Goal: Information Seeking & Learning: Learn about a topic

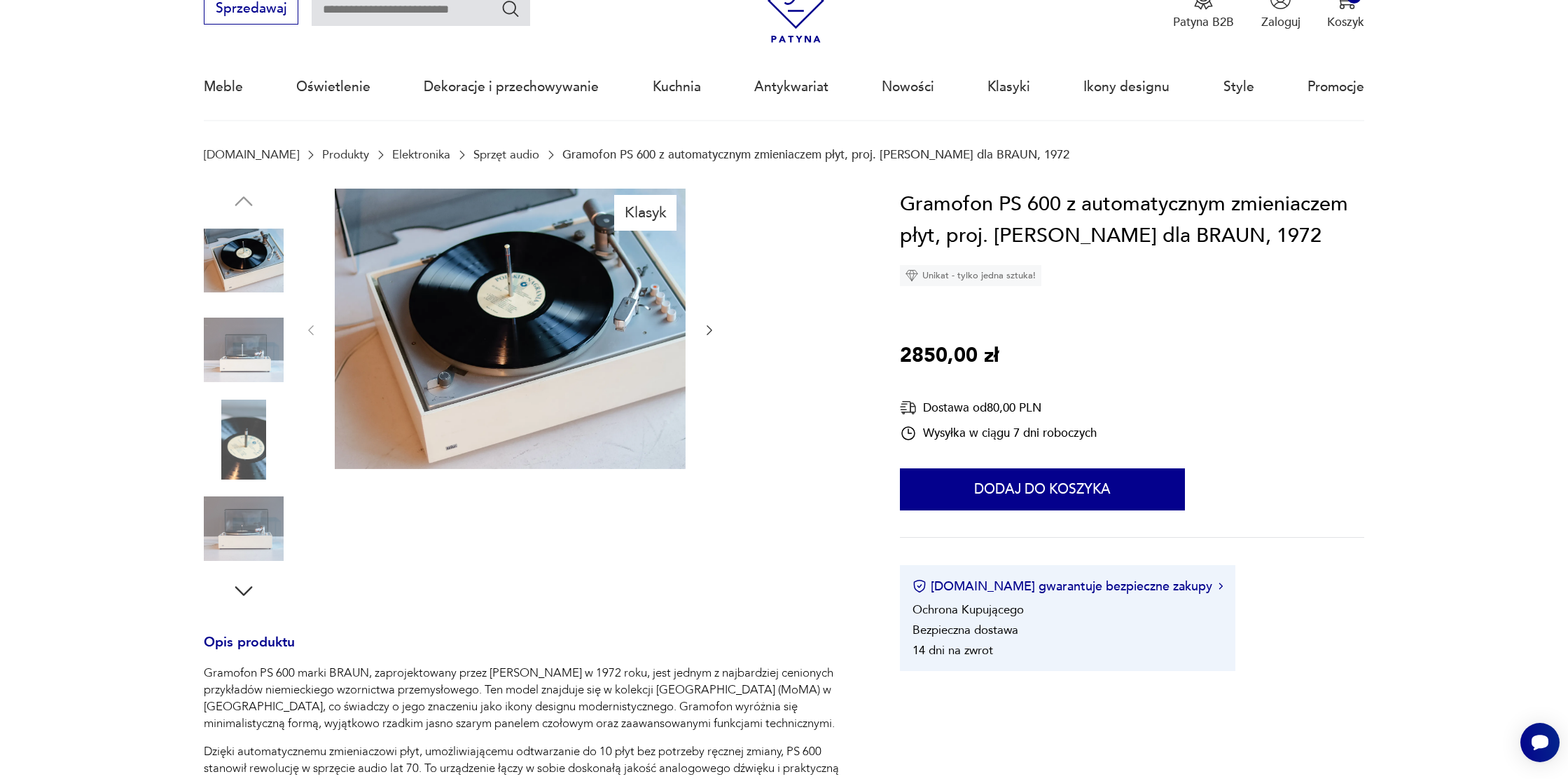
scroll to position [70, 0]
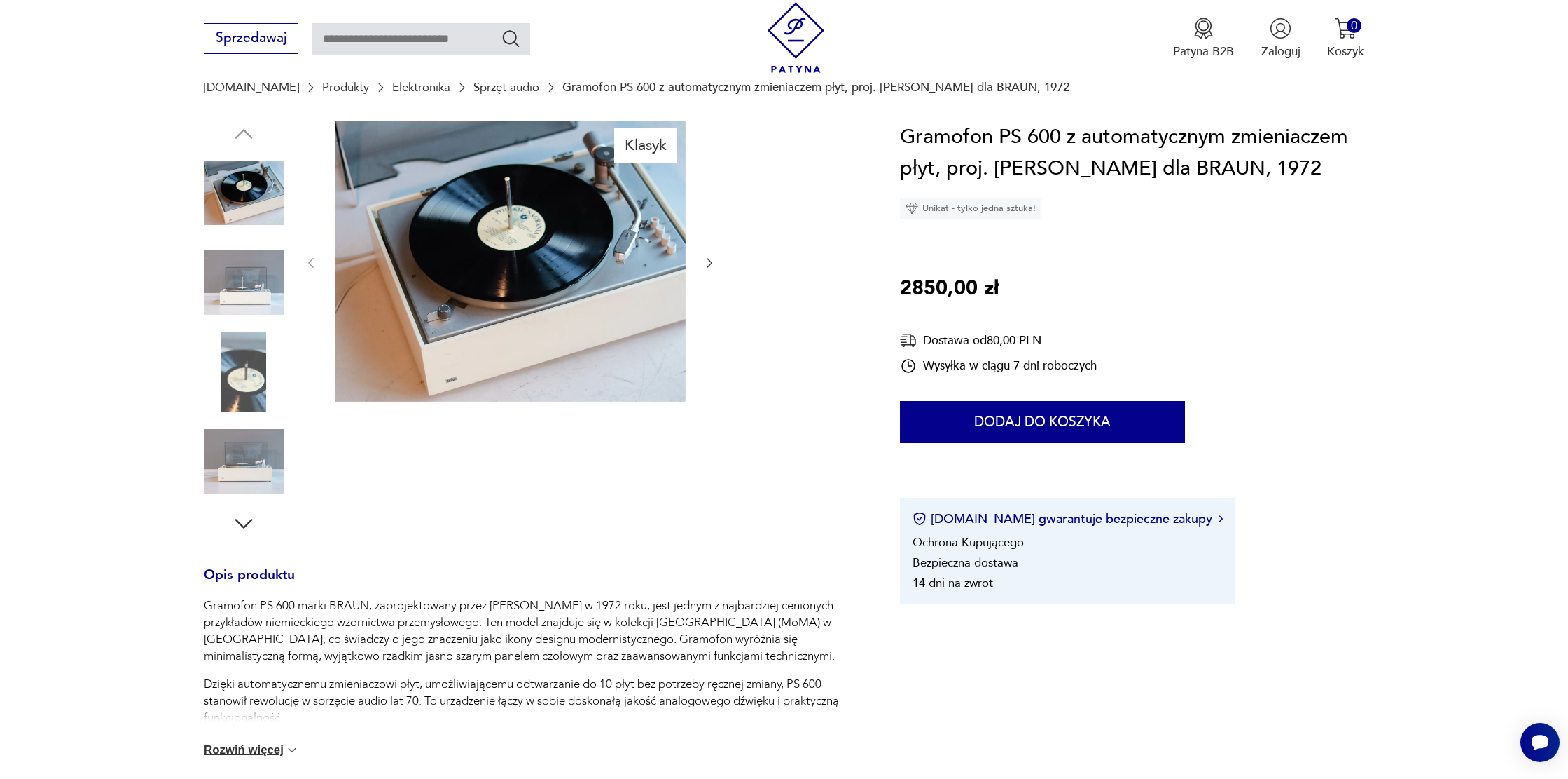
scroll to position [369, 0]
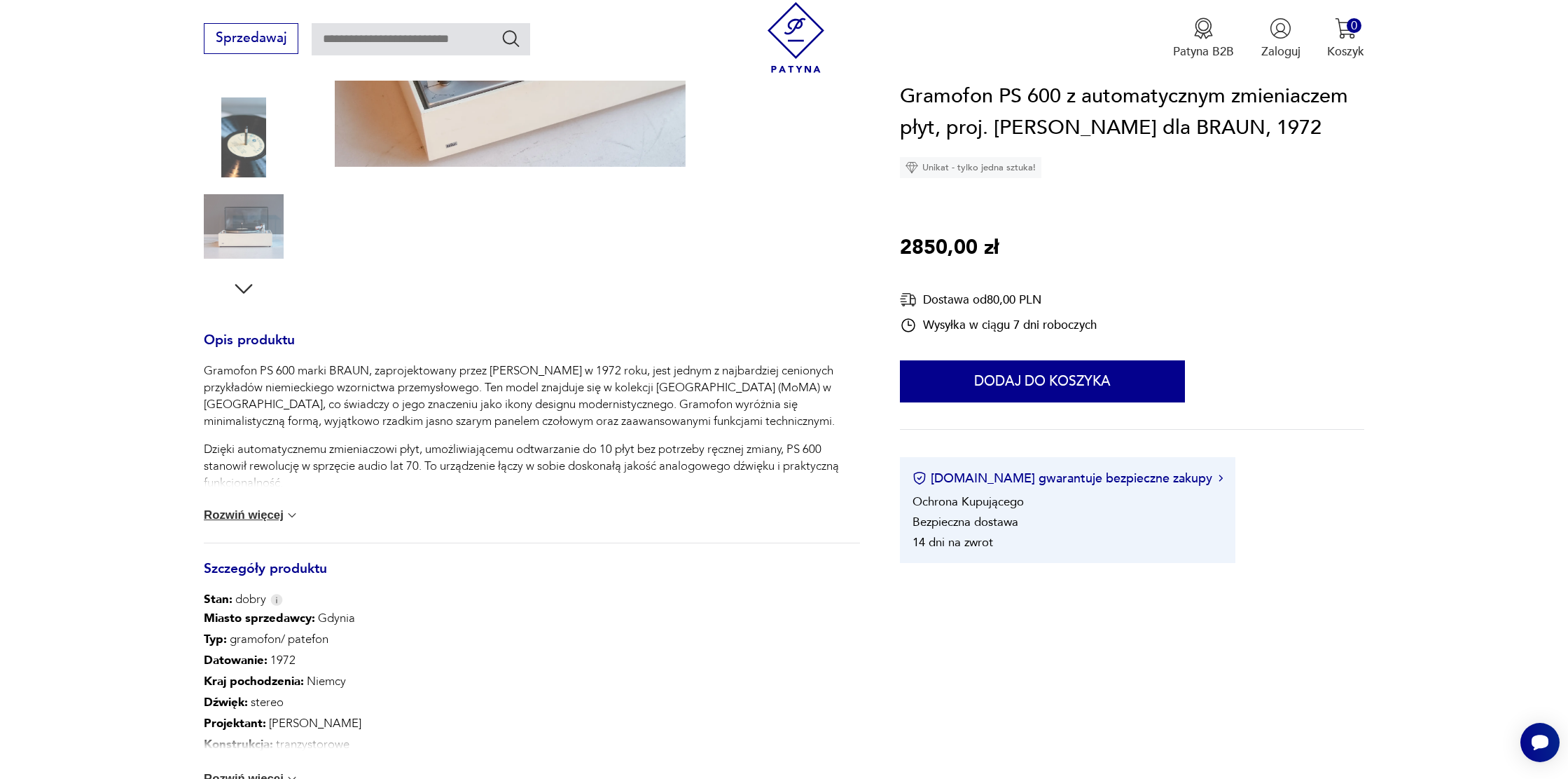
click at [260, 518] on button "Rozwiń więcej" at bounding box center [251, 514] width 95 height 14
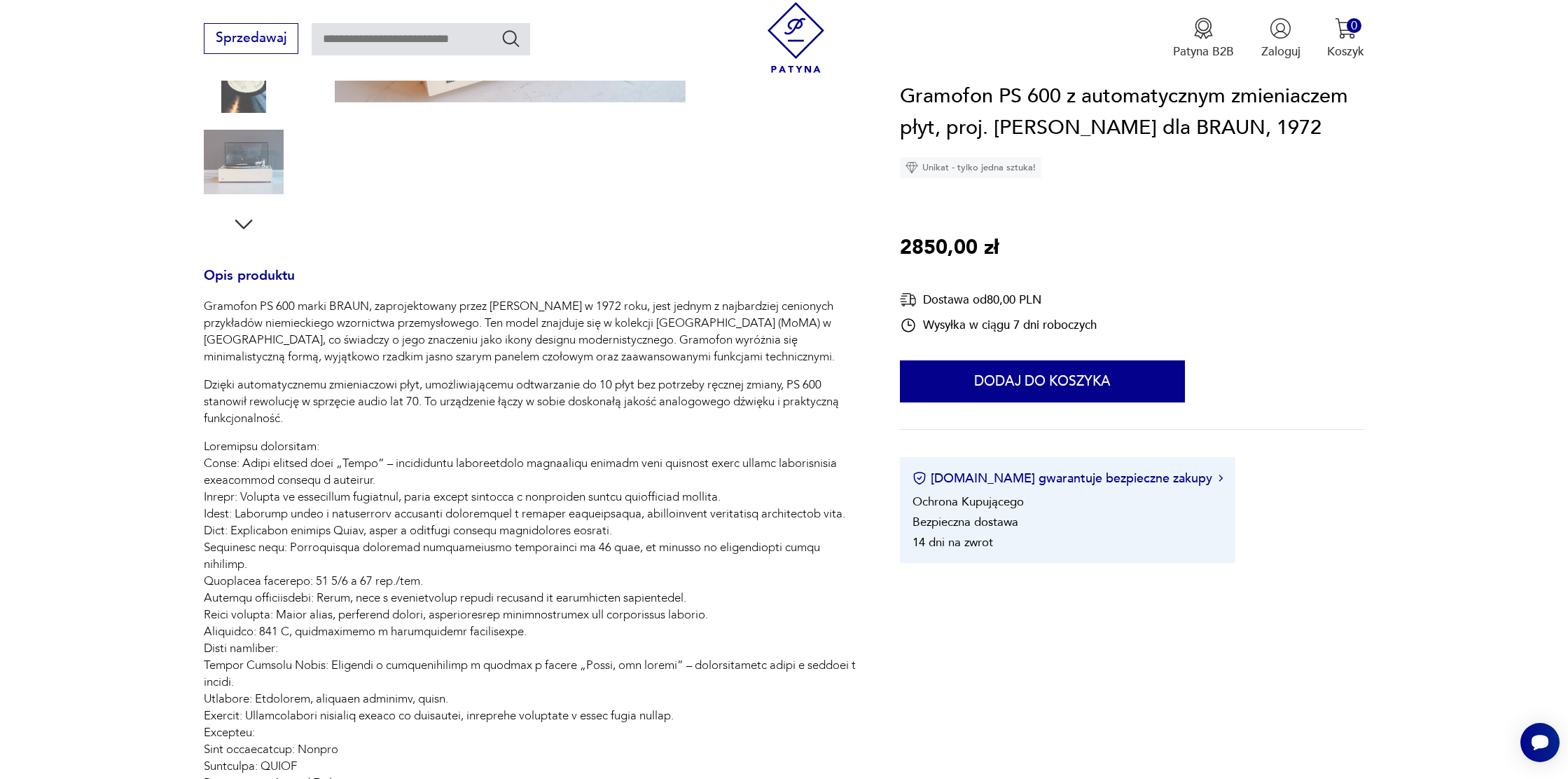
scroll to position [428, 0]
